Goal: Task Accomplishment & Management: Use online tool/utility

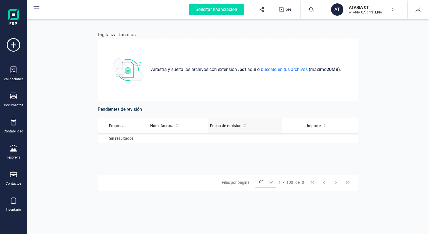
scroll to position [44, 0]
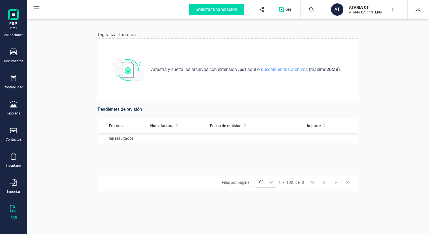
click at [243, 76] on div "Arrastra y suelta los archivos con extensión .pdf aquí o búscalo en tus archivo…" at bounding box center [228, 69] width 260 height 63
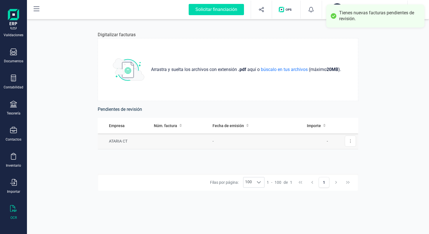
click at [269, 144] on td "-" at bounding box center [246, 141] width 72 height 16
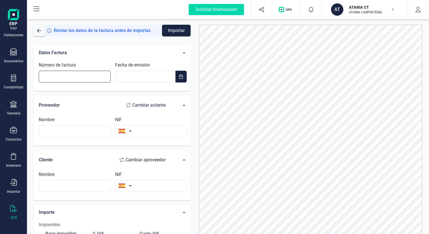
click at [79, 79] on input "Número de factura" at bounding box center [75, 77] width 72 height 12
type input "INV0050"
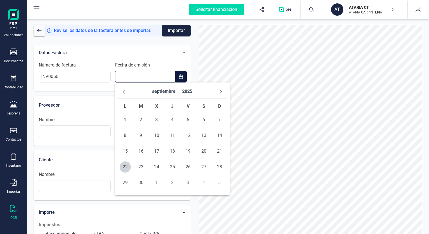
type input "__/__/____"
click at [155, 75] on input "__/__/____" at bounding box center [145, 77] width 61 height 12
click at [171, 152] on span "18" at bounding box center [172, 151] width 11 height 11
type input "[DATE]"
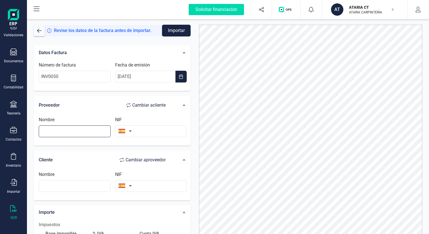
click at [57, 132] on input "text" at bounding box center [75, 131] width 72 height 12
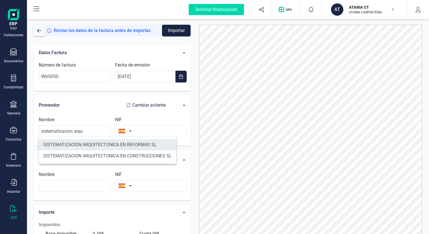
click at [98, 149] on li "SISTEMATIZACION ARQUITECTONICA EN REFORMAS SL" at bounding box center [107, 144] width 137 height 11
type input "SISTEMATIZACION ARQUITECTONICA EN REFORMAS SL"
type input "B72398712"
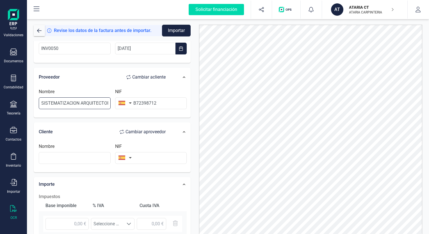
drag, startPoint x: 106, startPoint y: 104, endPoint x: 32, endPoint y: 96, distance: 74.7
click at [35, 98] on div "Proveedor Cambiar a cliente Nombre SISTEMATIZACION ARQUITECTONICA EN REFORMAS S…" at bounding box center [112, 93] width 157 height 50
type input "L"
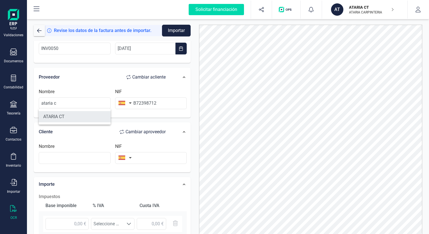
click at [52, 120] on li "ATARIA CT" at bounding box center [75, 116] width 72 height 11
type input "ATARIA CT"
type input "E75359000"
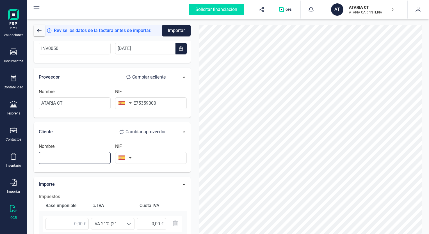
click at [70, 156] on input "text" at bounding box center [75, 158] width 72 height 12
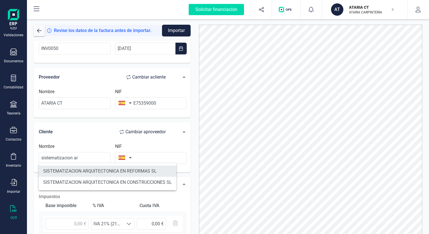
click at [90, 171] on li "SISTEMATIZACION ARQUITECTONICA EN REFORMAS SL" at bounding box center [107, 170] width 137 height 11
type input "SISTEMATIZACION ARQUITECTONICA EN REFORMAS SL"
type input "B72398712"
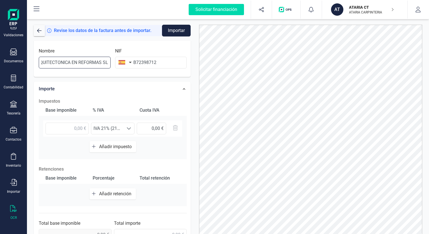
scroll to position [135, 0]
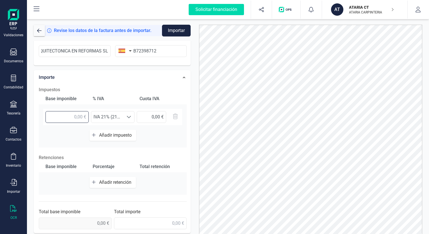
click at [76, 116] on input "text" at bounding box center [66, 117] width 43 height 12
type input "960,00 €"
click at [171, 135] on div "Base imponible % IVA Cuota IVA 960,00 € Seleccione un % IVA 21% (21%) IVA 21% (…" at bounding box center [113, 120] width 148 height 54
click at [122, 137] on span "Añadir impuesto" at bounding box center [116, 134] width 35 height 5
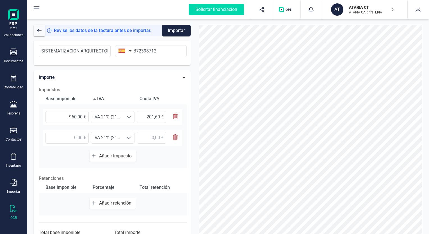
click at [173, 137] on icon "button" at bounding box center [175, 137] width 5 height 6
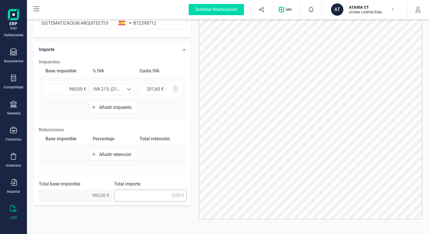
scroll to position [29, 0]
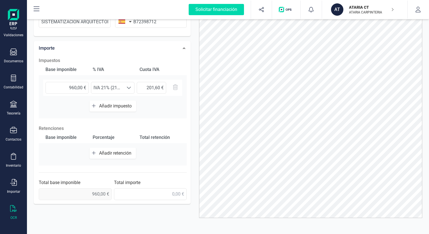
click at [141, 200] on div "Impuestos Base imponible % IVA Cuota IVA 960,00 € Seleccione un % IVA 21% (21%)…" at bounding box center [112, 128] width 153 height 148
click at [146, 194] on input "text" at bounding box center [150, 194] width 73 height 12
type input "1.161,60 €"
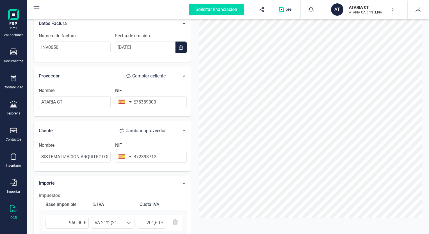
scroll to position [0, 0]
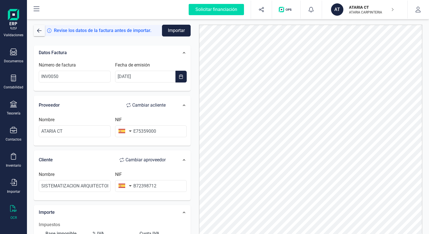
click at [167, 33] on button "Importar" at bounding box center [176, 31] width 29 height 12
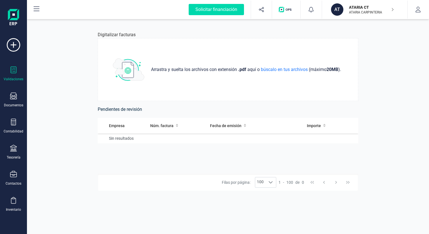
click at [15, 72] on div at bounding box center [13, 70] width 7 height 8
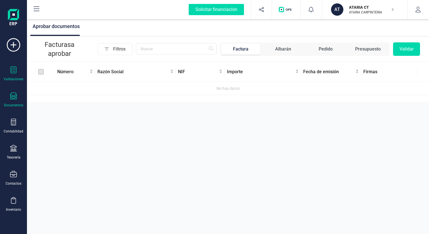
click at [14, 105] on div "Documentos" at bounding box center [13, 105] width 19 height 4
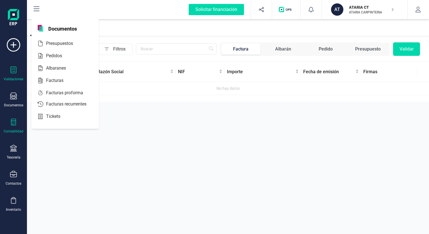
click at [17, 125] on div "Contabilidad" at bounding box center [13, 126] width 22 height 15
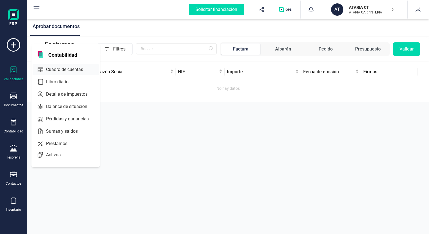
click at [63, 71] on span "Cuadro de cuentas" at bounding box center [68, 69] width 49 height 7
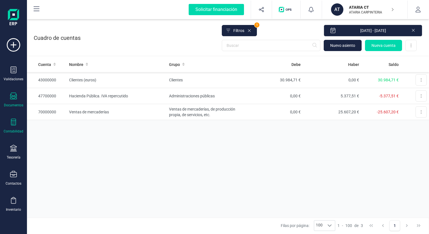
click at [19, 103] on div "Documentos" at bounding box center [13, 105] width 19 height 4
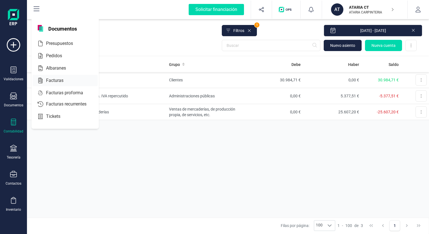
click at [59, 81] on span "Facturas" at bounding box center [59, 80] width 30 height 7
